Goal: Task Accomplishment & Management: Manage account settings

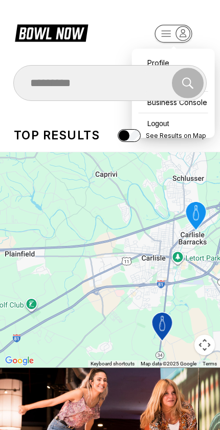
click at [178, 100] on div "Search" at bounding box center [110, 83] width 194 height 36
click at [161, 54] on div "Profile" at bounding box center [173, 63] width 73 height 18
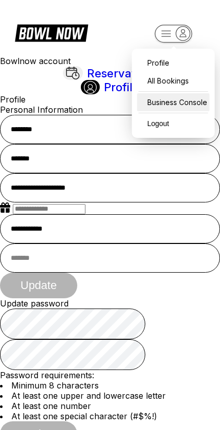
click at [187, 102] on div "Business Console" at bounding box center [173, 102] width 73 height 18
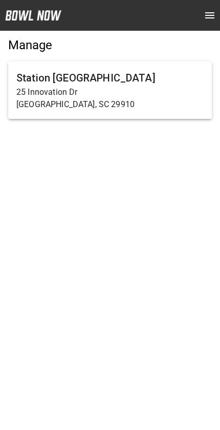
click at [172, 93] on p "25 Innovation Dr" at bounding box center [110, 92] width 188 height 12
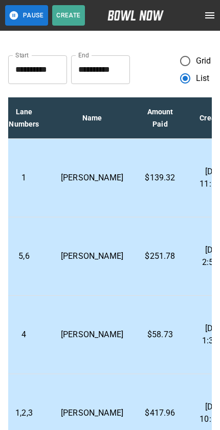
scroll to position [0, 300]
click at [76, 178] on p "Holly Nall Nall" at bounding box center [91, 178] width 63 height 12
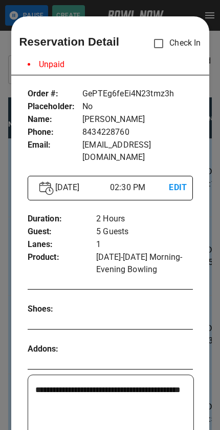
scroll to position [0, 0]
click at [4, 95] on div at bounding box center [110, 215] width 220 height 430
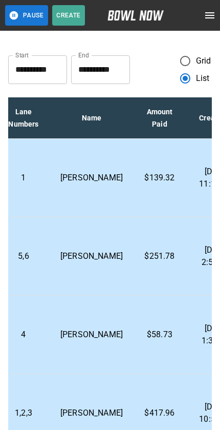
click at [77, 328] on p "Max Keller" at bounding box center [91, 334] width 63 height 12
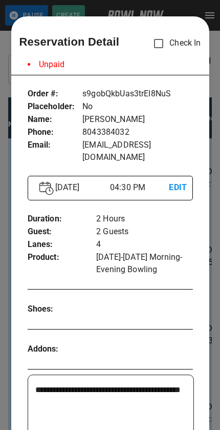
click at [7, 141] on div at bounding box center [110, 215] width 220 height 430
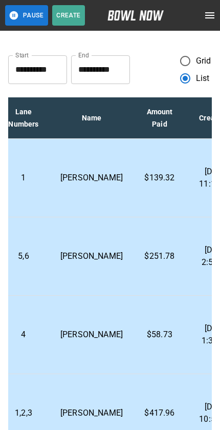
click at [81, 408] on p "Kerry Williams" at bounding box center [91, 413] width 63 height 12
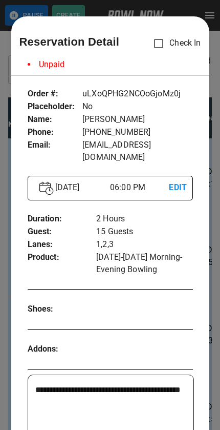
scroll to position [16, 0]
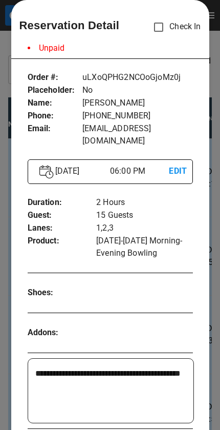
click at [6, 168] on div at bounding box center [110, 215] width 220 height 430
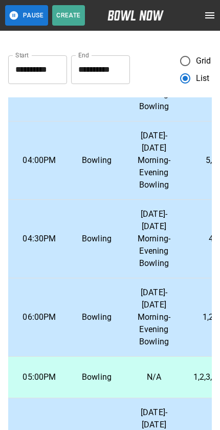
scroll to position [107, 112]
click at [135, 417] on p "Friday-Sunday Morning-Evening Bowling" at bounding box center [154, 436] width 41 height 61
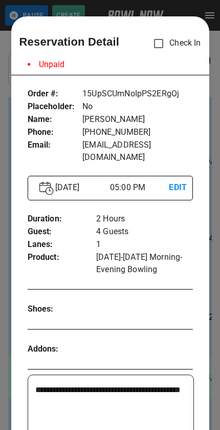
scroll to position [0, 0]
click at [3, 161] on div at bounding box center [110, 215] width 220 height 430
